Goal: Transaction & Acquisition: Purchase product/service

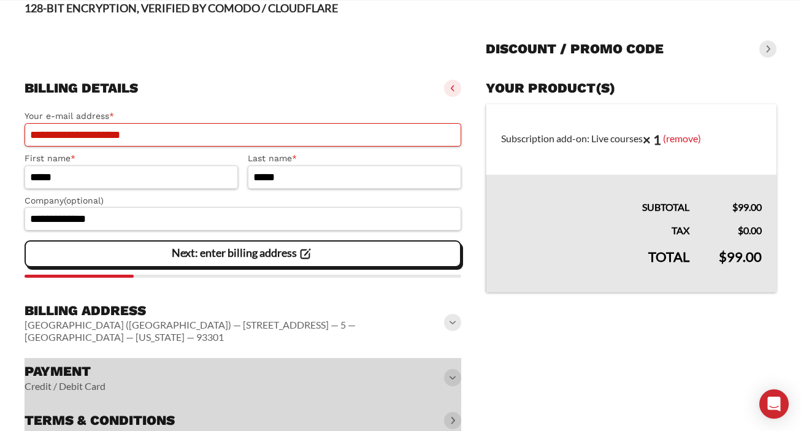
scroll to position [112, 0]
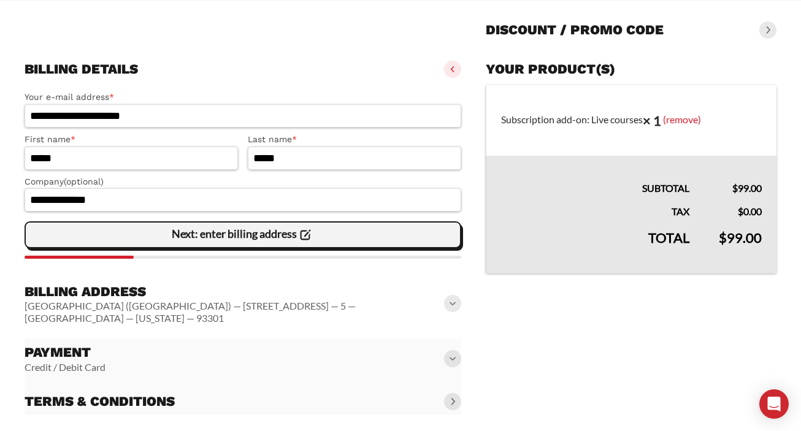
click at [340, 242] on div "Next: enter billing address" at bounding box center [243, 235] width 421 height 25
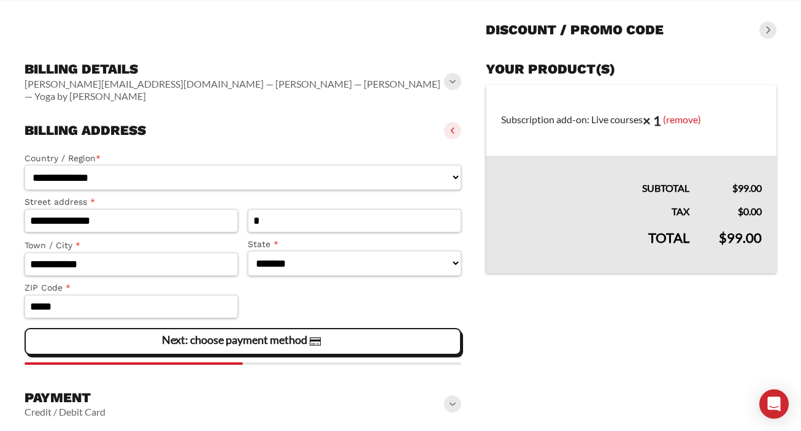
scroll to position [156, 0]
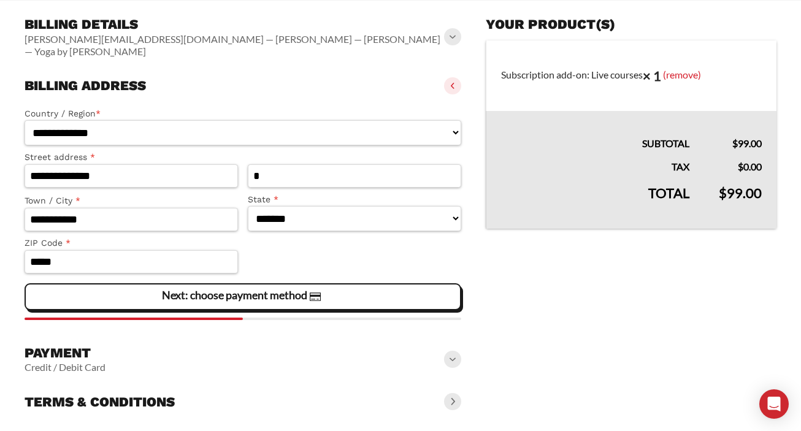
click at [312, 293] on icon at bounding box center [315, 297] width 11 height 9
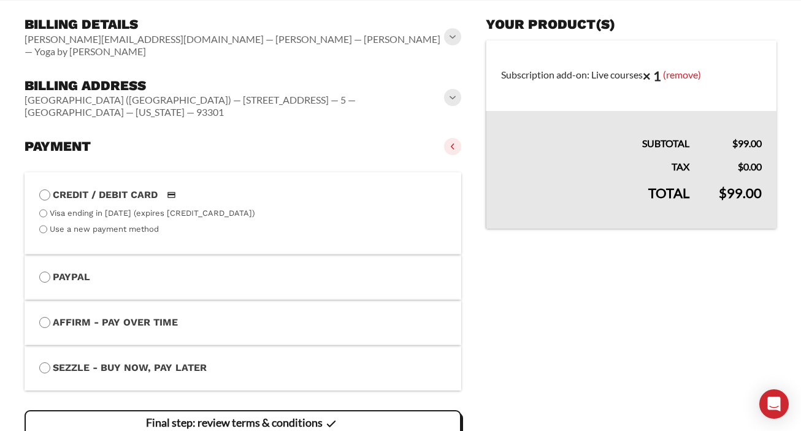
scroll to position [205, 0]
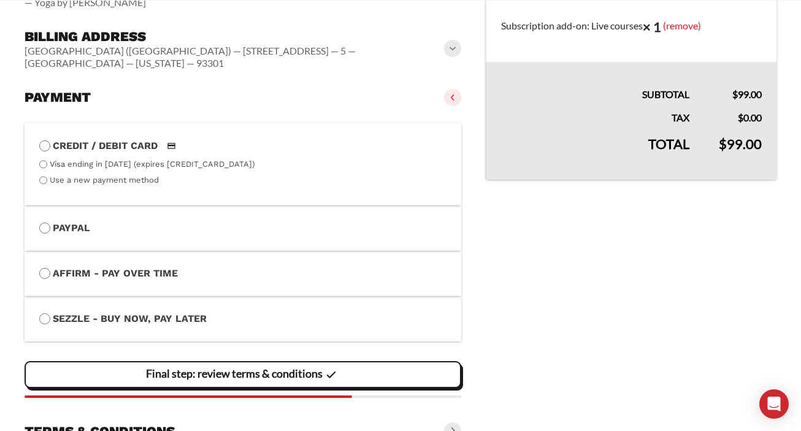
click at [0, 0] on slot "Final step: review terms & conditions" at bounding box center [0, 0] width 0 height 0
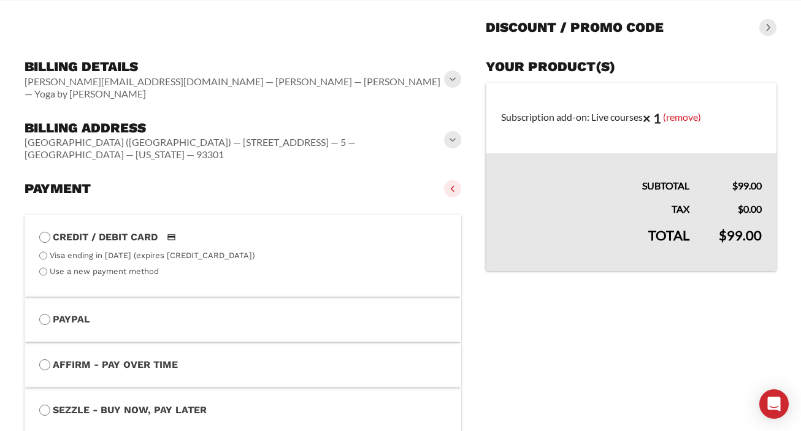
scroll to position [329, 0]
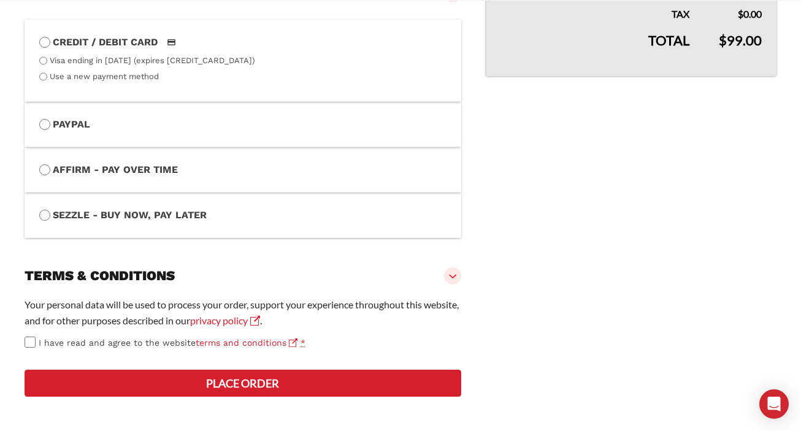
click at [310, 384] on button "Place order" at bounding box center [243, 383] width 437 height 27
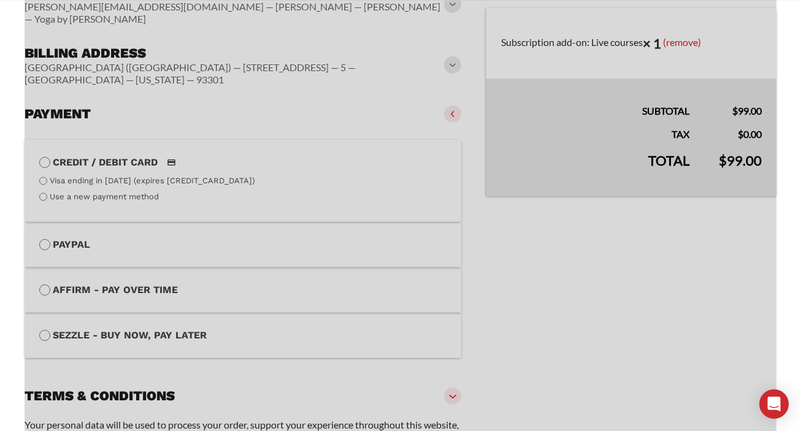
scroll to position [353, 0]
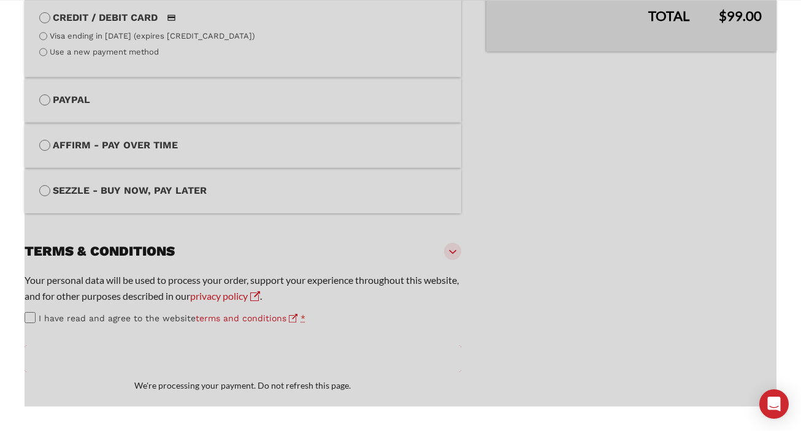
type button "Place order"
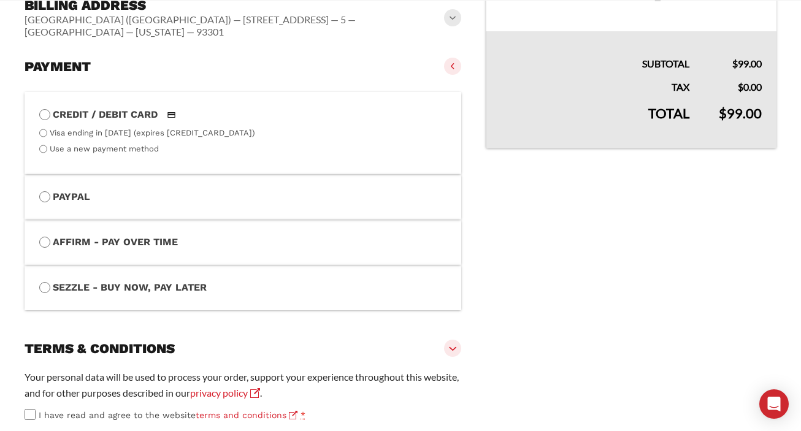
scroll to position [371, 0]
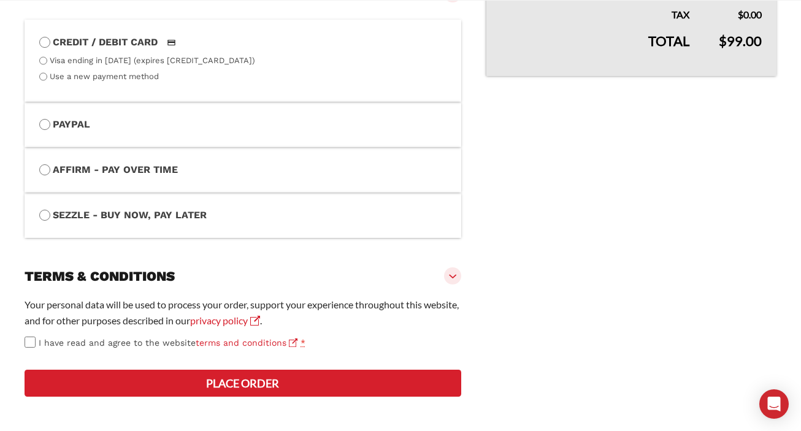
click at [258, 383] on button "Place order" at bounding box center [243, 383] width 437 height 27
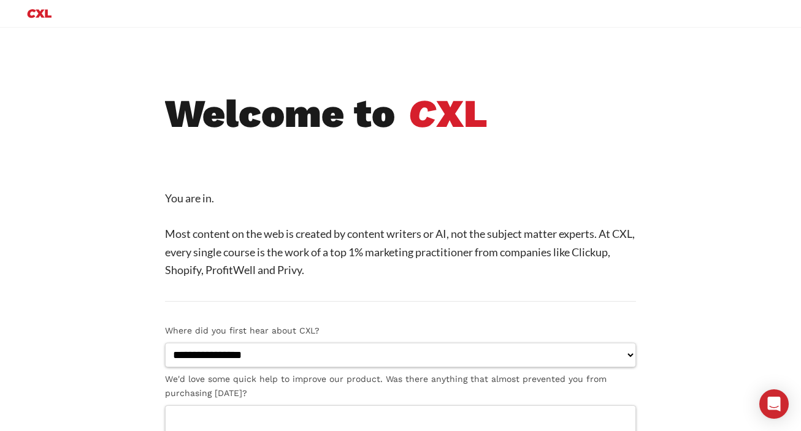
click at [40, 15] on icon "Primary Menu" at bounding box center [40, 13] width 24 height 9
